Goal: Transaction & Acquisition: Subscribe to service/newsletter

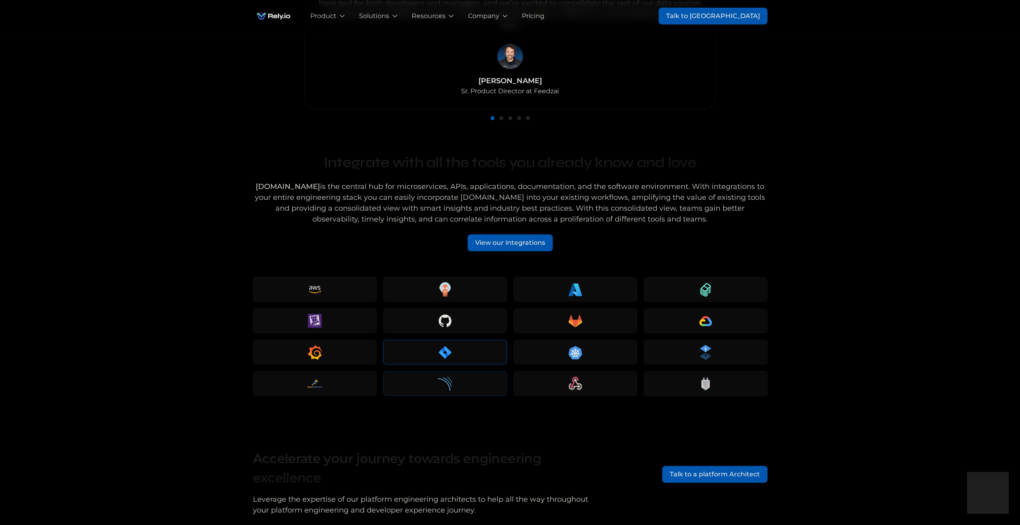
scroll to position [967, 0]
click at [521, 236] on div "View our integrations" at bounding box center [510, 241] width 70 height 10
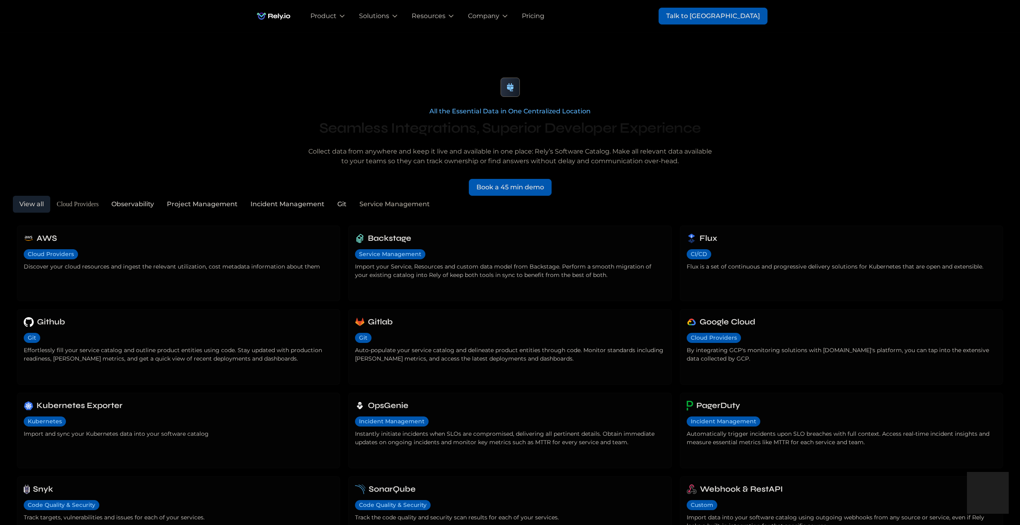
click at [635, 58] on div "All the Essential Data in One Centralized Location Seamless Integrations, Super…" at bounding box center [510, 114] width 515 height 163
click at [544, 14] on div "Pricing" at bounding box center [533, 16] width 23 height 10
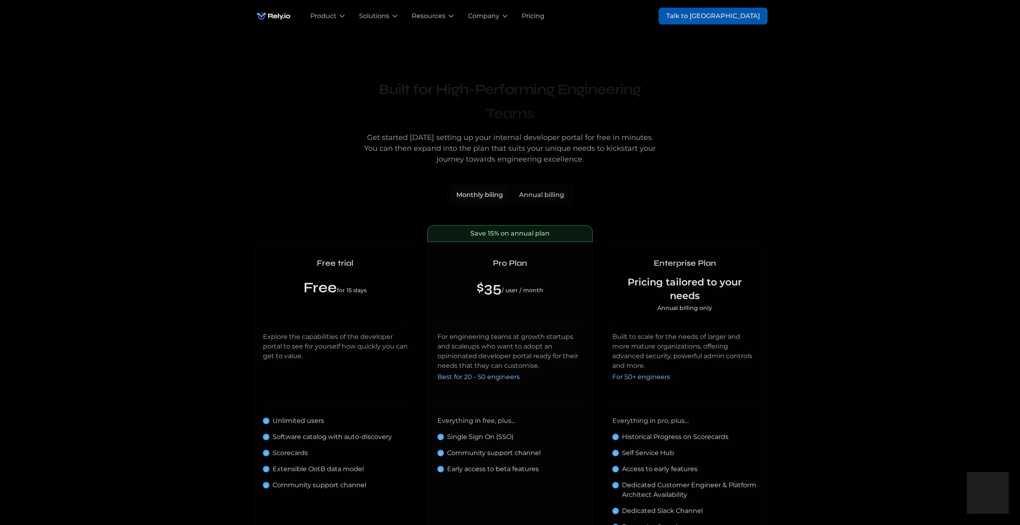
click at [846, 111] on div "Built for High-Performing Engineering Teams Get started today setting up your i…" at bounding box center [510, 349] width 1020 height 632
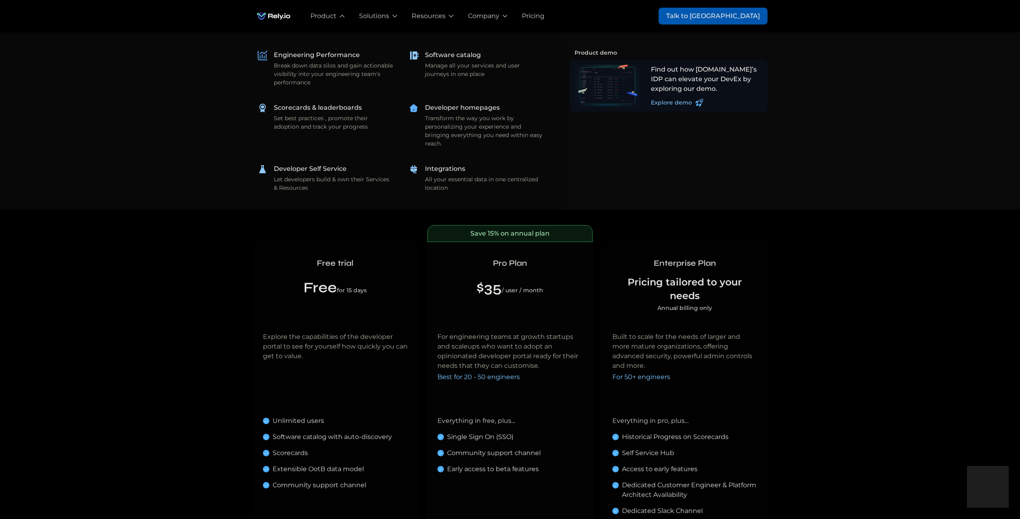
click at [609, 92] on div at bounding box center [608, 86] width 67 height 42
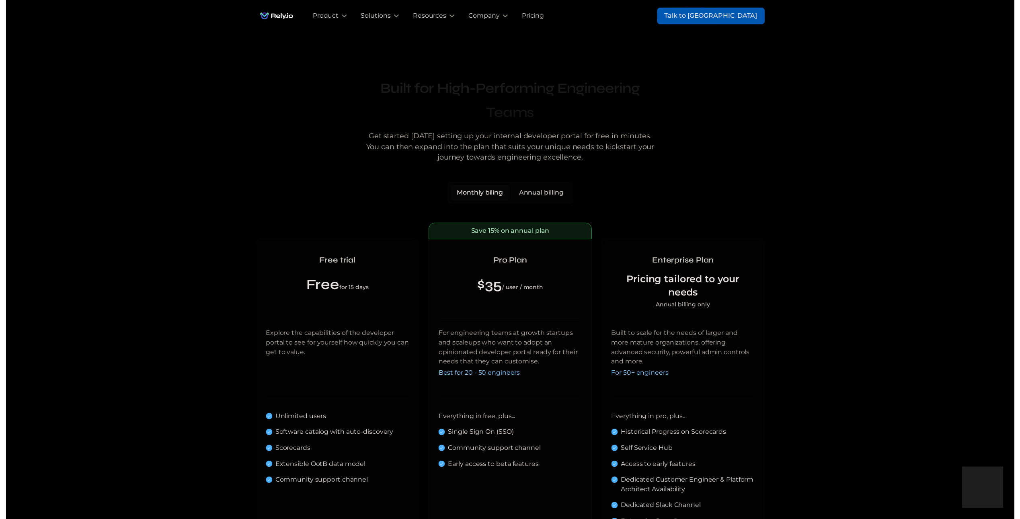
scroll to position [33, 0]
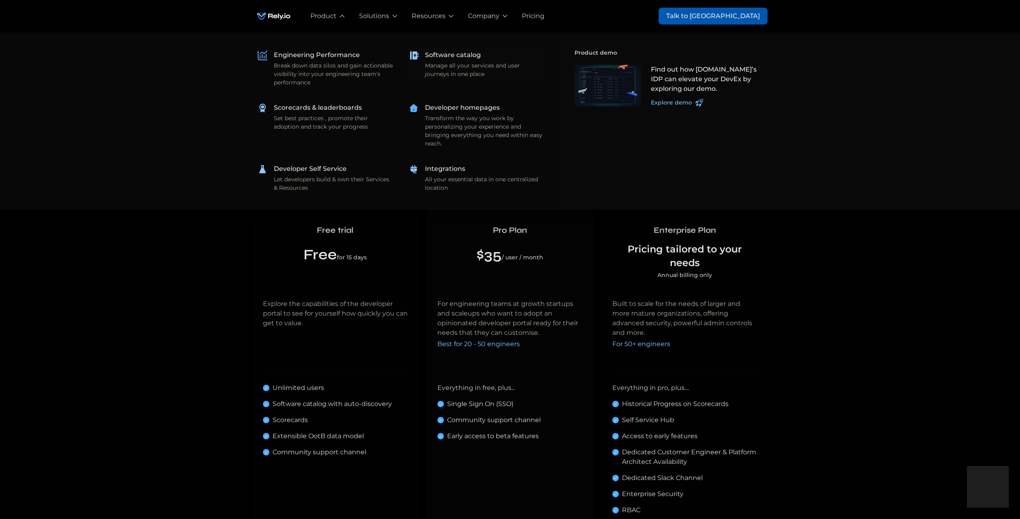
click at [464, 56] on div "Software catalog" at bounding box center [453, 55] width 56 height 10
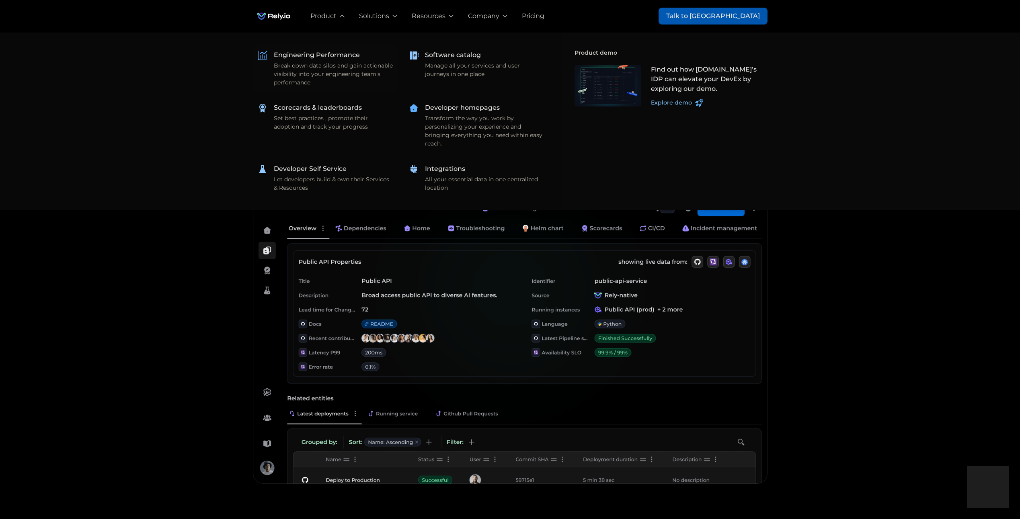
click at [339, 52] on div "Engineering Performance" at bounding box center [317, 55] width 86 height 10
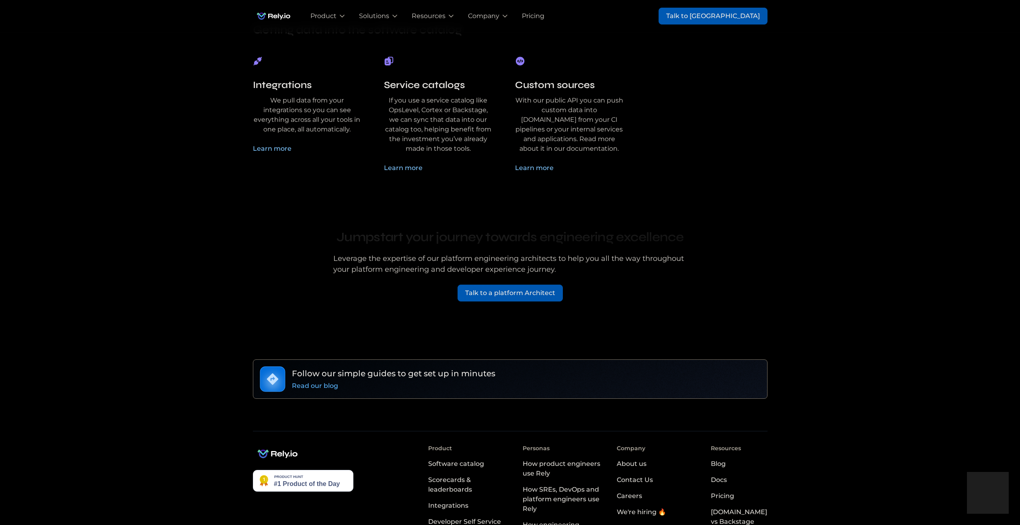
scroll to position [1823, 0]
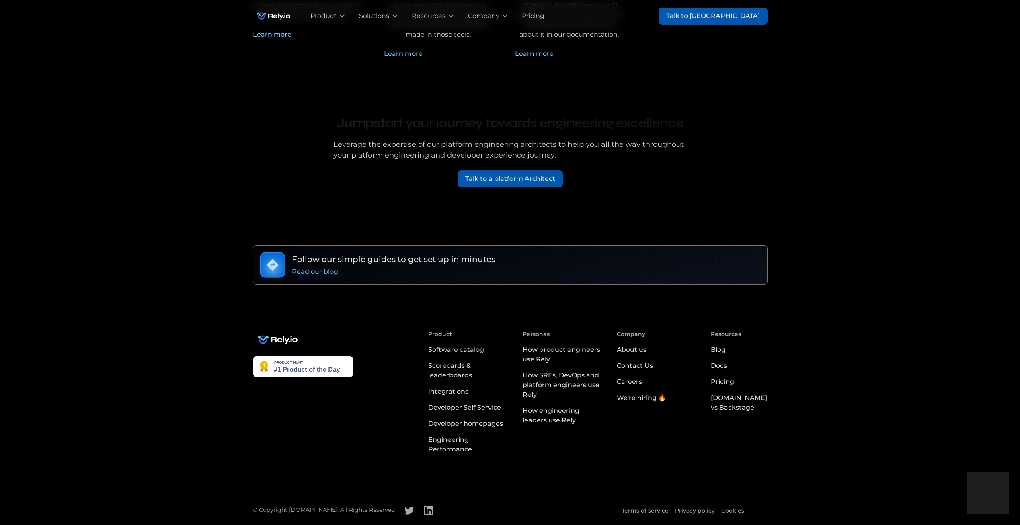
click at [460, 368] on div "Scorecards & leaderboards" at bounding box center [468, 370] width 81 height 19
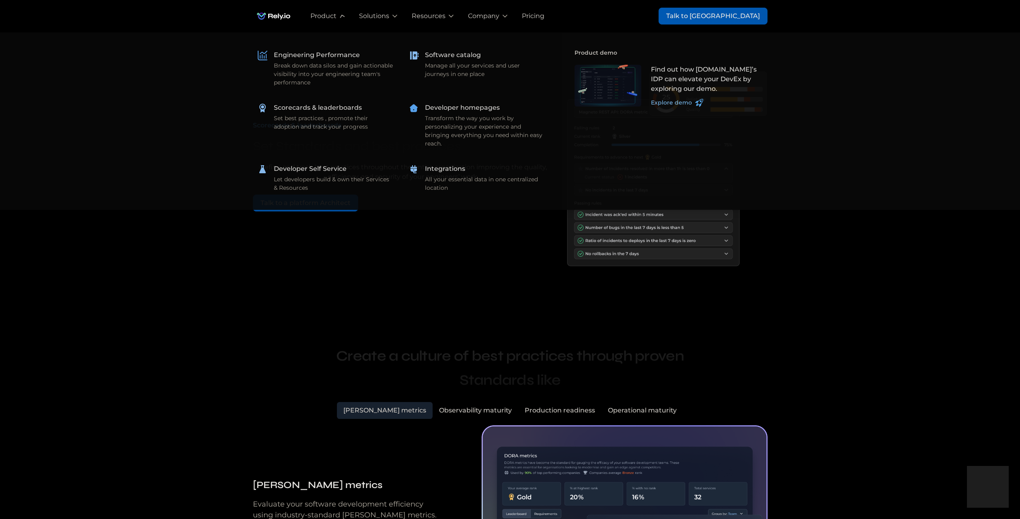
click at [337, 17] on div "Product" at bounding box center [323, 16] width 26 height 10
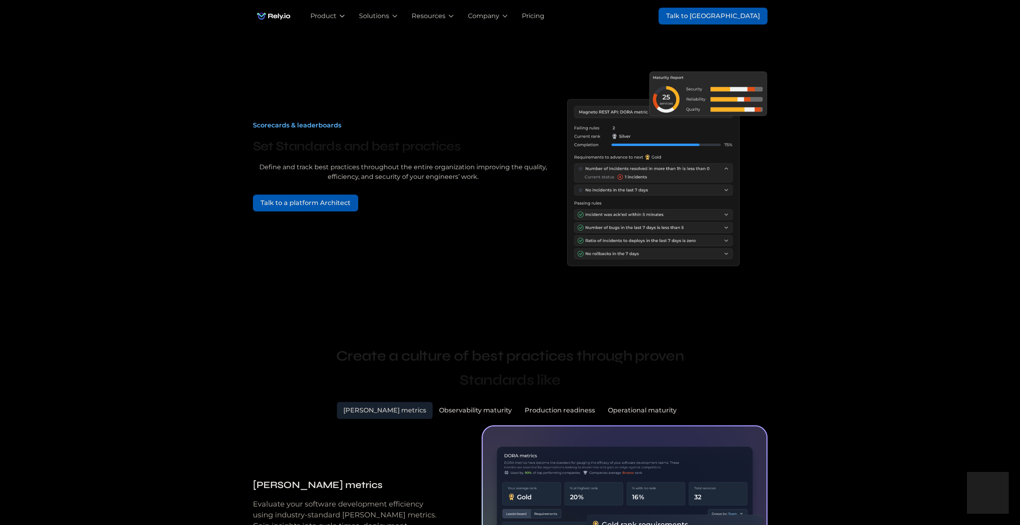
click at [337, 17] on div "Product" at bounding box center [323, 16] width 26 height 10
click at [544, 16] on div "Pricing" at bounding box center [533, 16] width 23 height 10
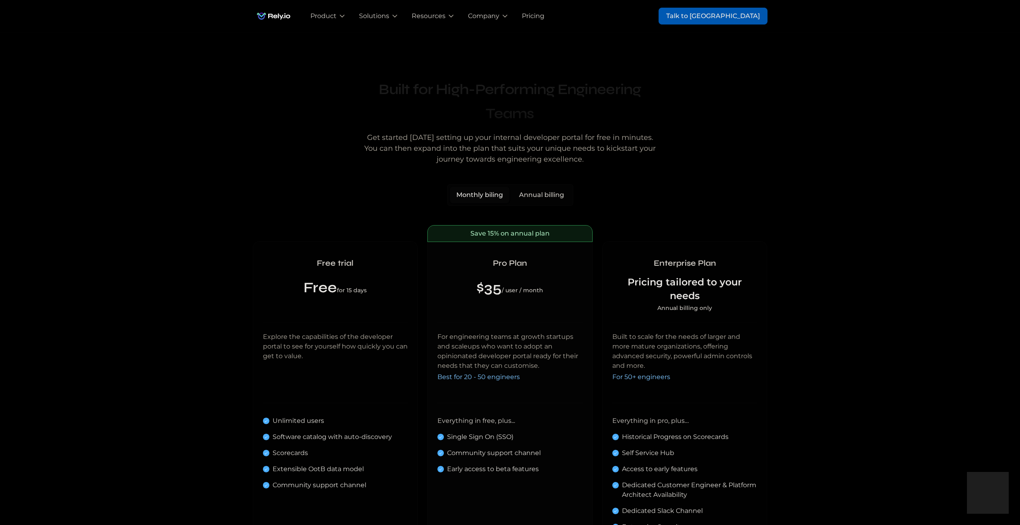
click at [475, 378] on span "Best for 20 - 50 engineers" at bounding box center [478, 377] width 82 height 8
click at [534, 203] on section "Monthly biling Annual billing" at bounding box center [510, 194] width 126 height 22
click at [534, 198] on div "Annual billing" at bounding box center [541, 194] width 45 height 10
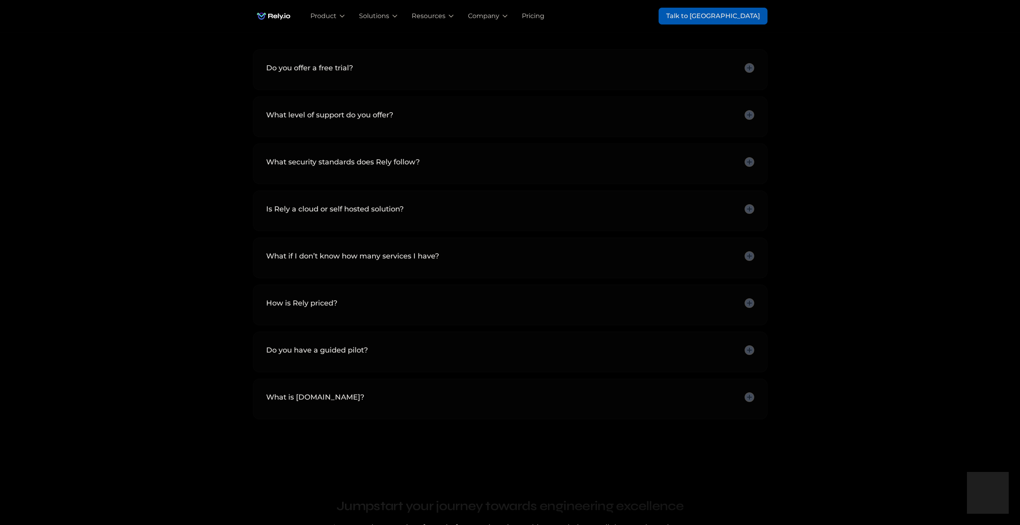
scroll to position [2041, 0]
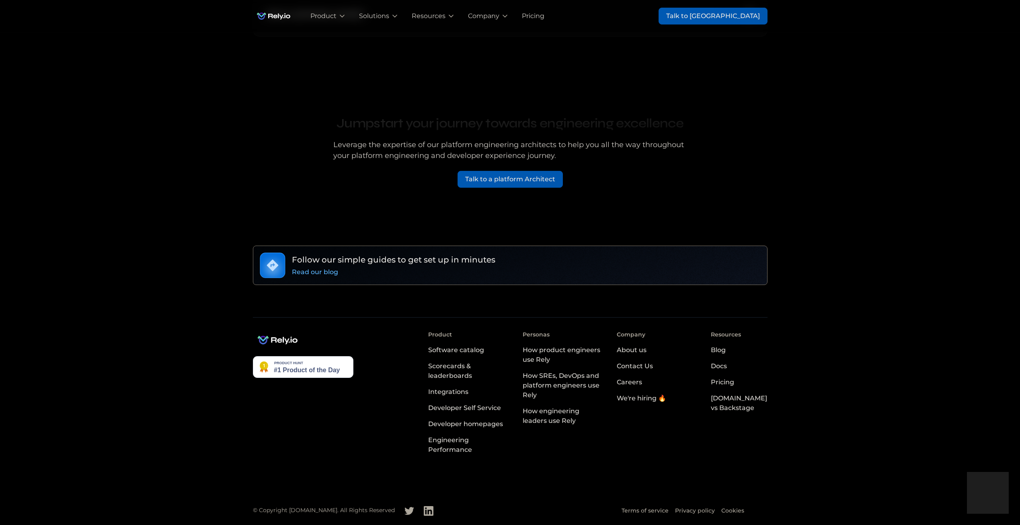
click at [466, 392] on div "Integrations" at bounding box center [448, 392] width 40 height 10
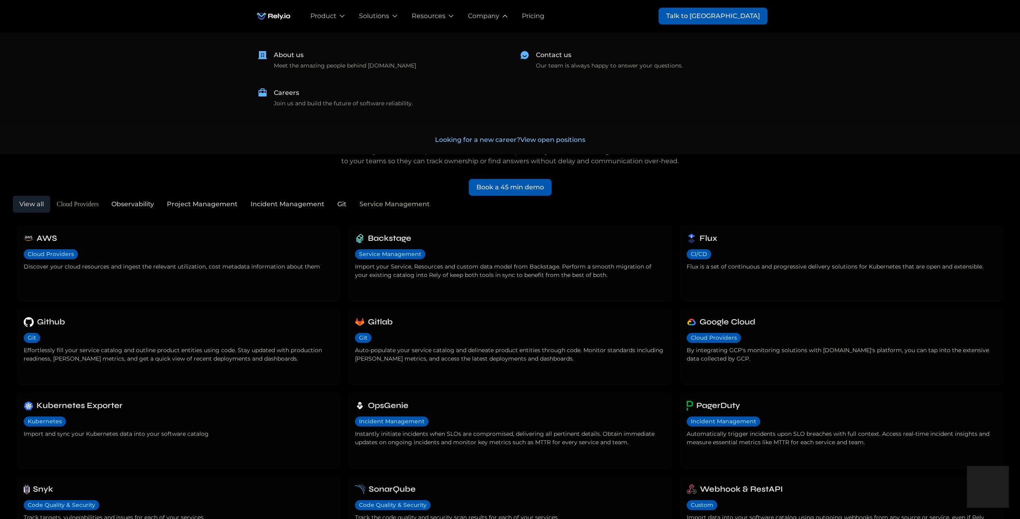
click at [515, 18] on div "Company" at bounding box center [489, 16] width 54 height 32
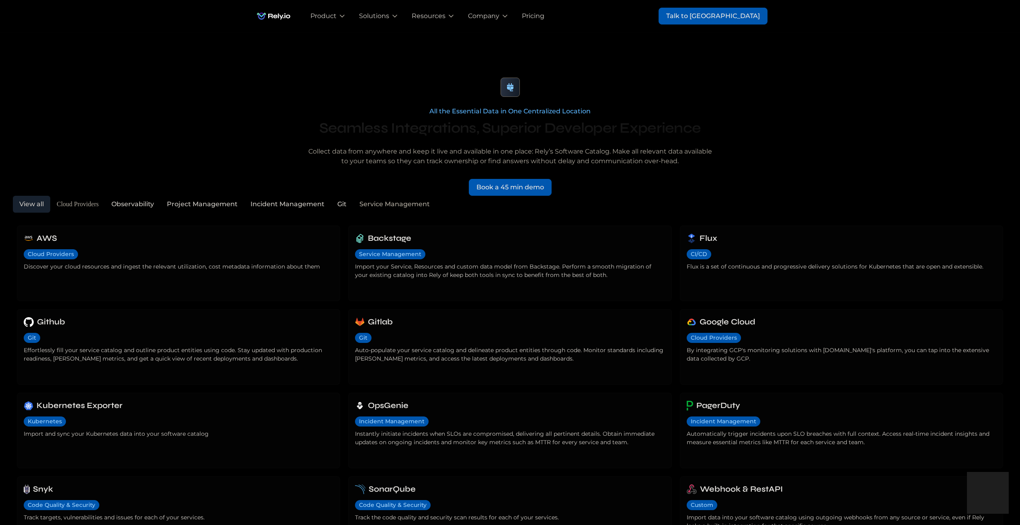
click at [544, 14] on div "Pricing" at bounding box center [533, 16] width 23 height 10
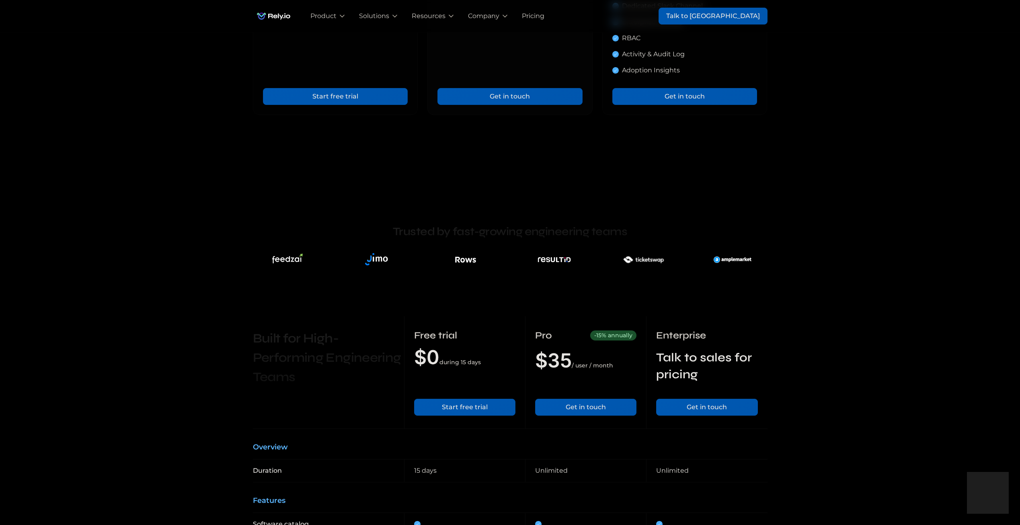
scroll to position [574, 0]
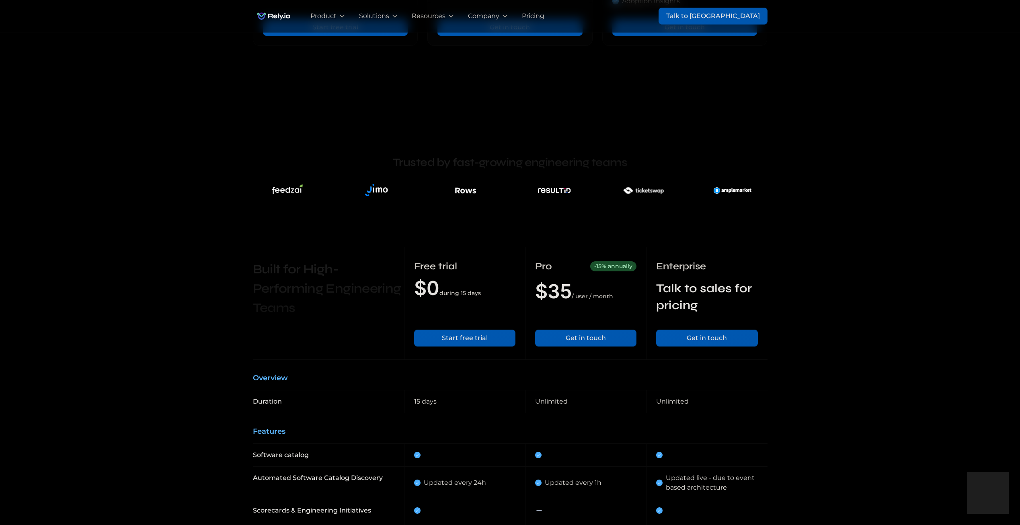
click at [459, 339] on link "Start free trial" at bounding box center [464, 338] width 101 height 17
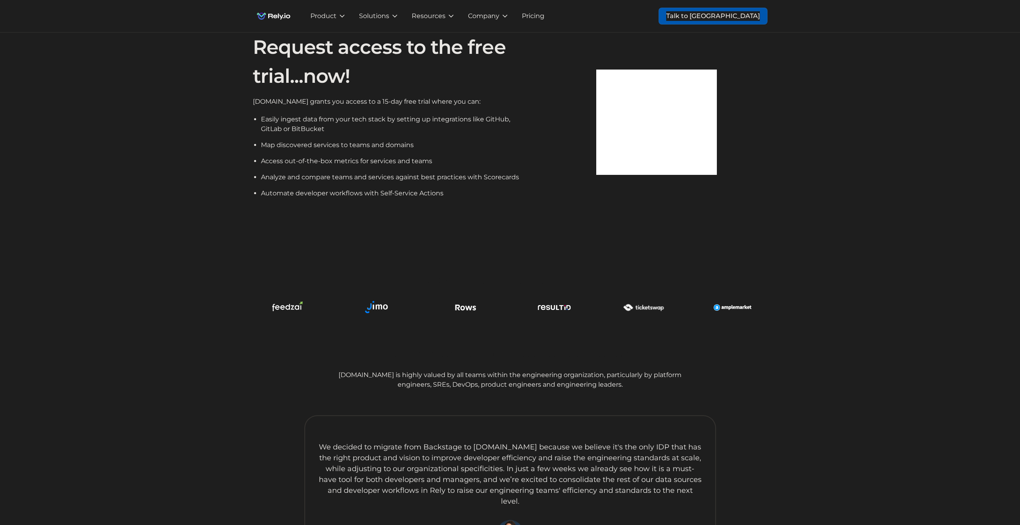
click at [560, 7] on div "Pricing" at bounding box center [537, 16] width 45 height 32
click at [544, 16] on div "Pricing" at bounding box center [533, 16] width 23 height 10
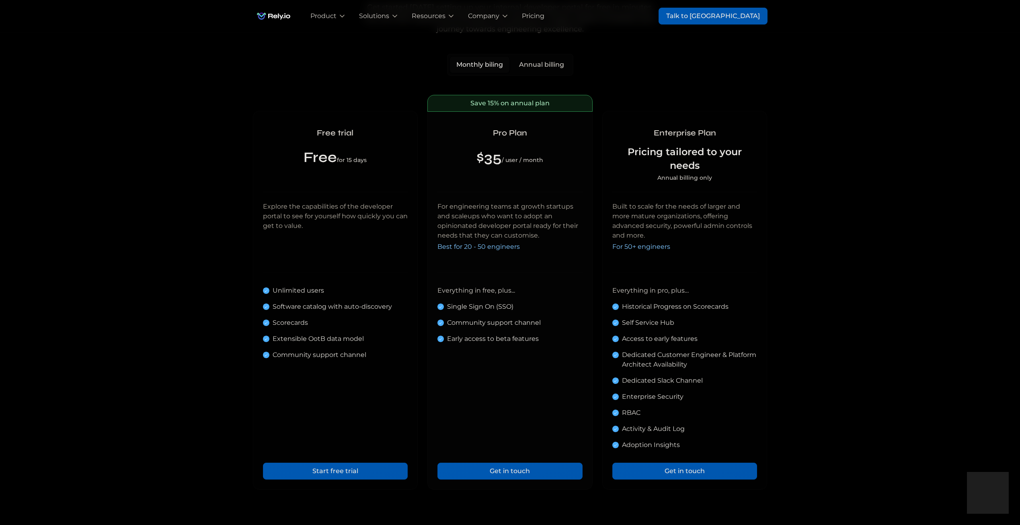
scroll to position [304, 0]
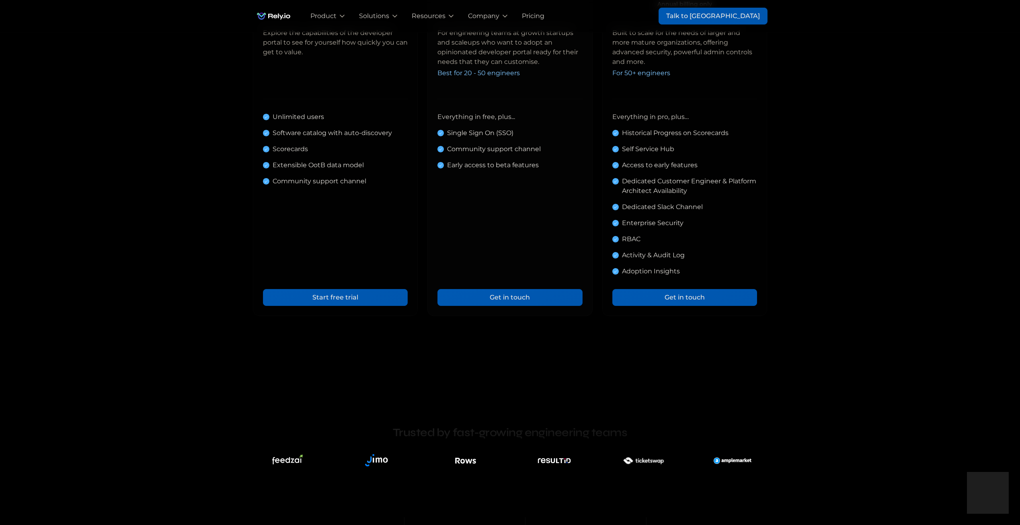
click at [510, 301] on div "Get in touch" at bounding box center [510, 298] width 40 height 10
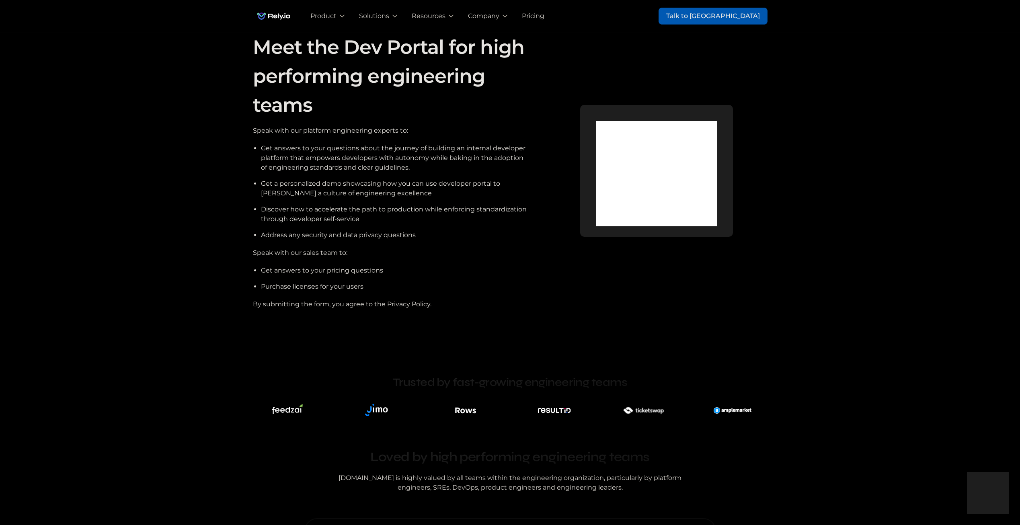
click at [992, 493] on body at bounding box center [987, 492] width 35 height 35
click at [544, 17] on div "Pricing" at bounding box center [533, 16] width 23 height 10
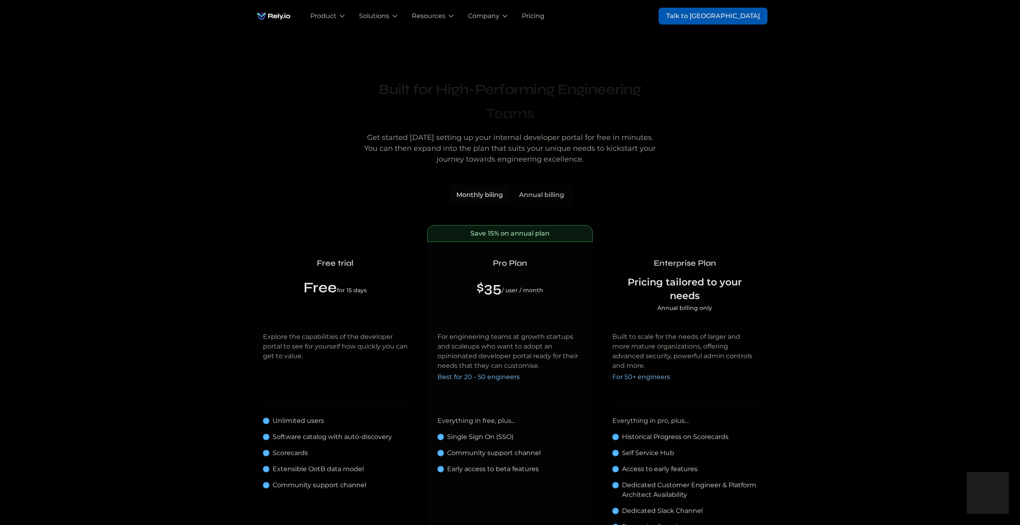
scroll to position [367, 0]
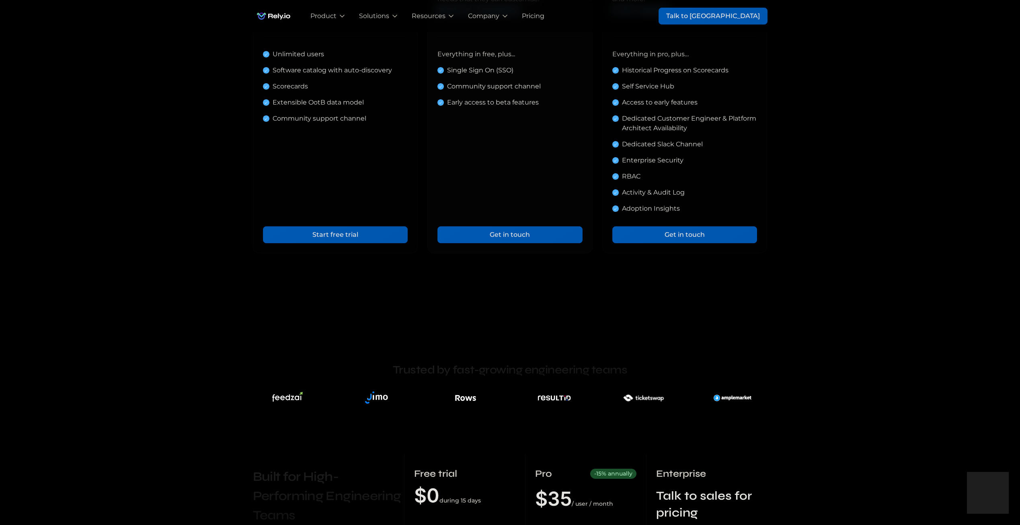
click at [345, 232] on link "Start free trial" at bounding box center [335, 234] width 145 height 17
